Goal: Find specific page/section: Find specific page/section

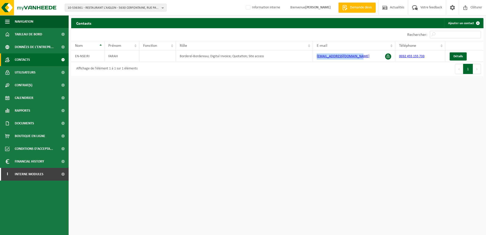
click at [93, 9] on span "10-536361 - RESTAURANT L'AIGLON - 5630 CERFONTAINE, RUE PAR DELÀ L'EAU (SIL) 7" at bounding box center [114, 8] width 92 height 8
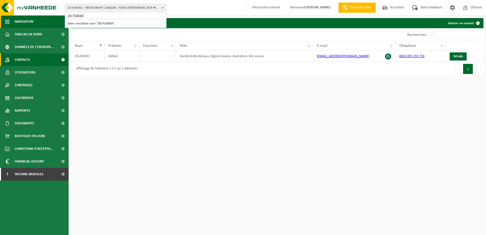
drag, startPoint x: 100, startPoint y: 15, endPoint x: 63, endPoint y: 19, distance: 37.5
click at [63, 19] on div "10-536361 - RESTAURANT L'AIGLON - [GEOGRAPHIC_DATA]) 7 10-723016 10-962463 - FR…" at bounding box center [243, 39] width 486 height 79
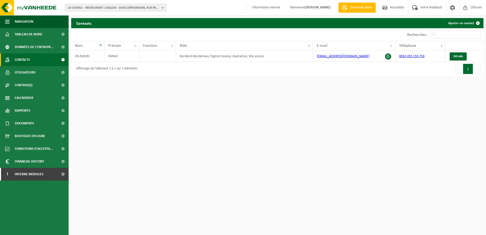
click at [85, 7] on span "10-536361 - RESTAURANT L'AIGLON - 5630 CERFONTAINE, RUE PAR DELÀ L'EAU (SIL) 7" at bounding box center [114, 8] width 92 height 8
click at [83, 13] on input "text" at bounding box center [115, 16] width 99 height 6
click at [84, 17] on input "text" at bounding box center [115, 16] width 99 height 6
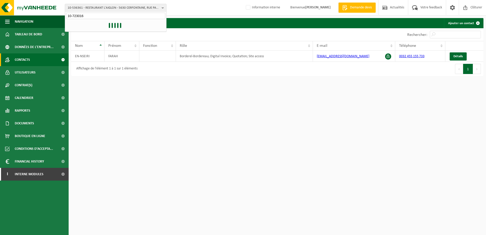
type input "10-723016"
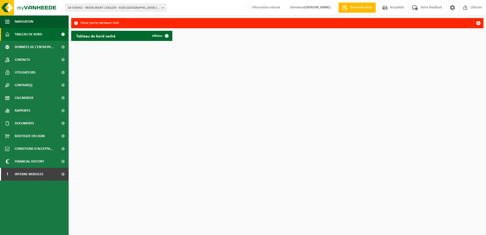
click at [114, 9] on span "10-536361 - RESTAURANT L'AIGLON - 5630 [GEOGRAPHIC_DATA] (SIL) 7" at bounding box center [114, 8] width 92 height 8
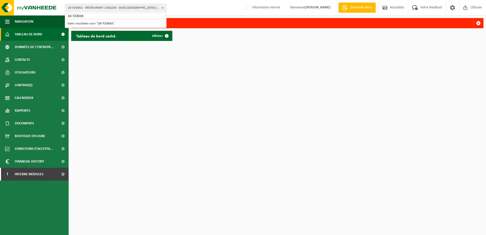
type input "10-723016"
